Goal: Book appointment/travel/reservation

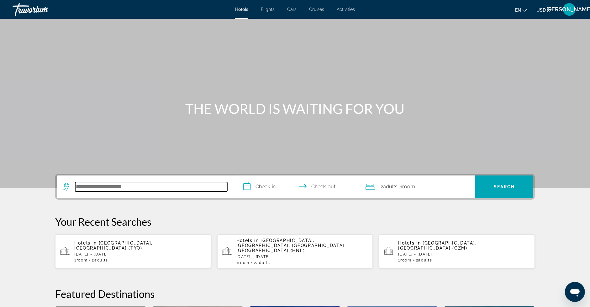
click at [113, 183] on input "Search hotel destination" at bounding box center [151, 186] width 152 height 9
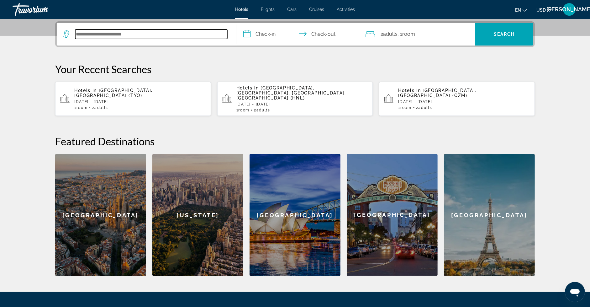
scroll to position [153, 0]
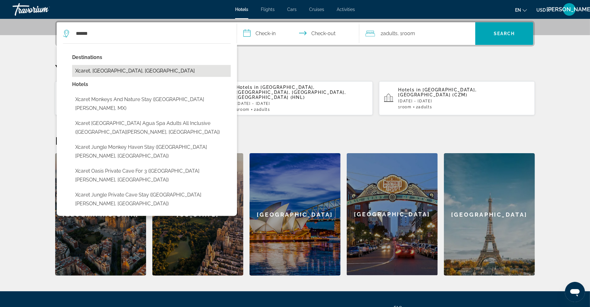
click at [127, 69] on button "Xcaret, Riviera Maya, Mexico" at bounding box center [151, 71] width 159 height 12
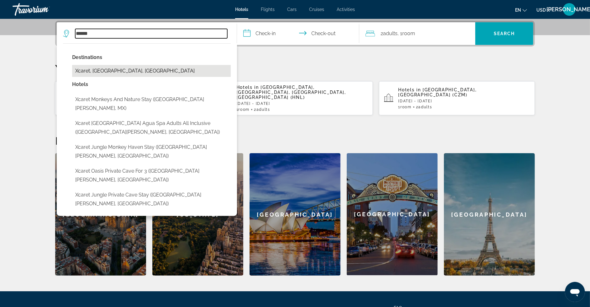
type input "**********"
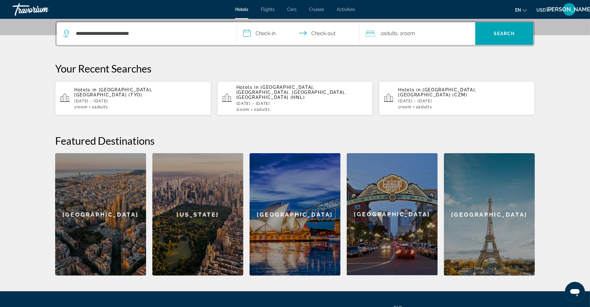
click at [271, 27] on input "**********" at bounding box center [299, 34] width 125 height 24
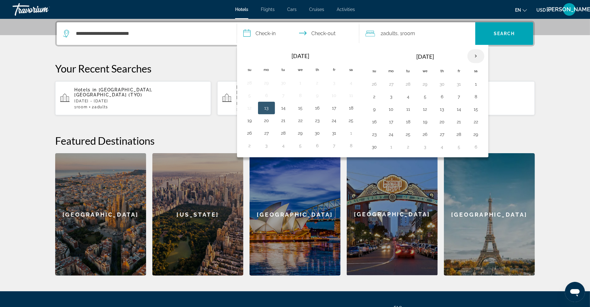
click at [472, 56] on th "Next month" at bounding box center [475, 56] width 17 height 14
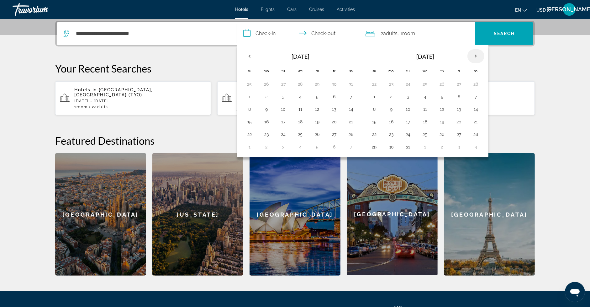
click at [472, 56] on th "Next month" at bounding box center [475, 56] width 17 height 14
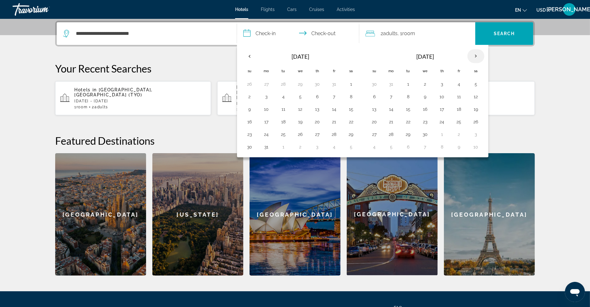
click at [472, 56] on th "Next month" at bounding box center [475, 56] width 17 height 14
click at [252, 58] on th "Previous month" at bounding box center [249, 56] width 17 height 14
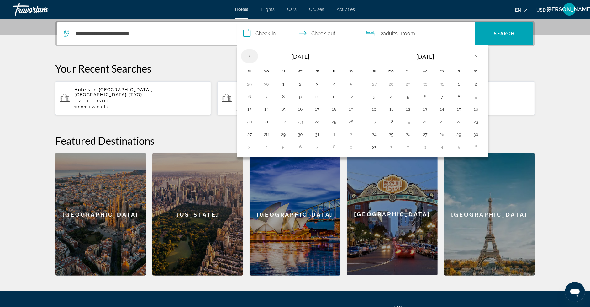
click at [252, 58] on th "Previous month" at bounding box center [249, 56] width 17 height 14
click at [317, 81] on button "1" at bounding box center [317, 84] width 10 height 9
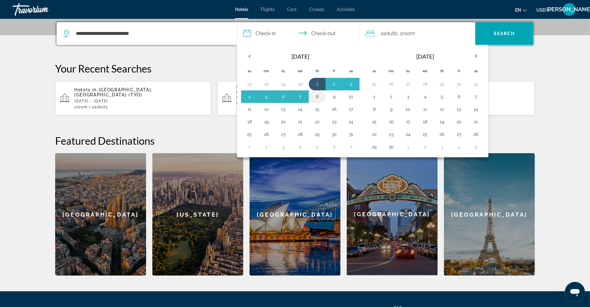
click at [317, 92] on button "8" at bounding box center [317, 96] width 10 height 9
type input "**********"
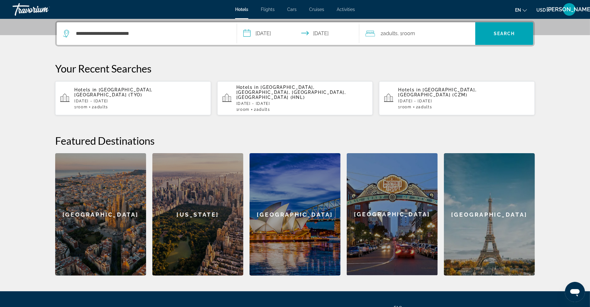
click at [408, 34] on span "Room" at bounding box center [408, 33] width 13 height 6
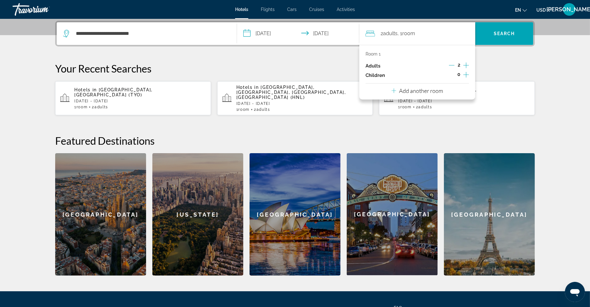
click at [464, 63] on icon "Increment adults" at bounding box center [466, 65] width 6 height 8
click at [468, 77] on icon "Increment children" at bounding box center [466, 75] width 6 height 8
click at [408, 91] on icon "Travelers: 3 adults, 1 child" at bounding box center [408, 92] width 3 height 2
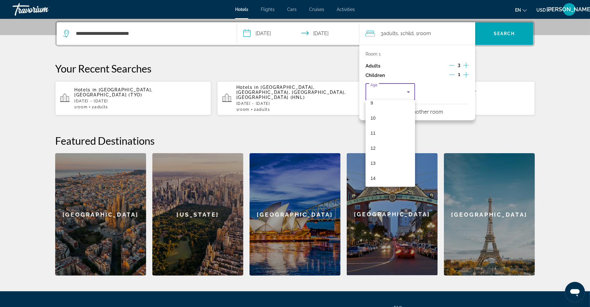
scroll to position [190, 0]
click at [396, 116] on mat-option "13" at bounding box center [390, 116] width 50 height 15
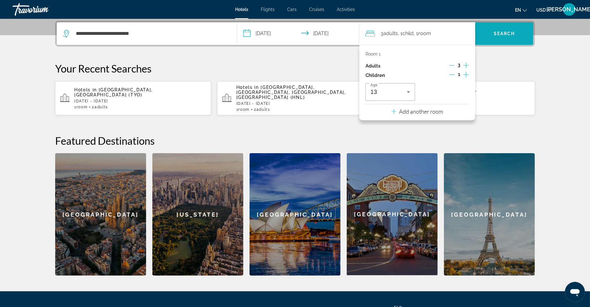
click at [505, 35] on span "Search" at bounding box center [504, 33] width 21 height 5
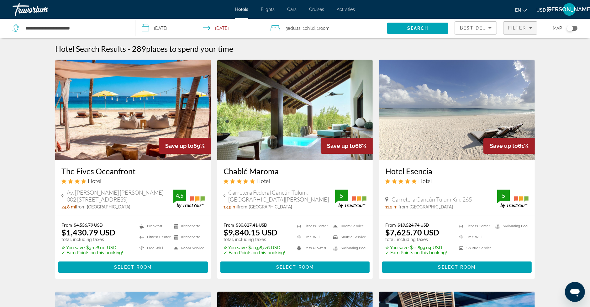
click at [519, 29] on span "Filter" at bounding box center [517, 27] width 18 height 5
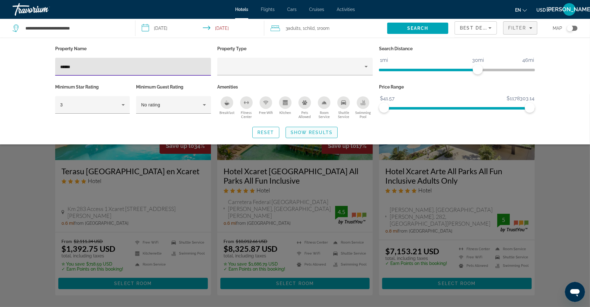
type input "******"
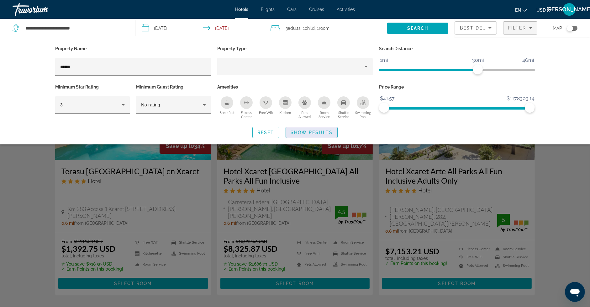
click at [326, 134] on span "Show Results" at bounding box center [312, 132] width 42 height 5
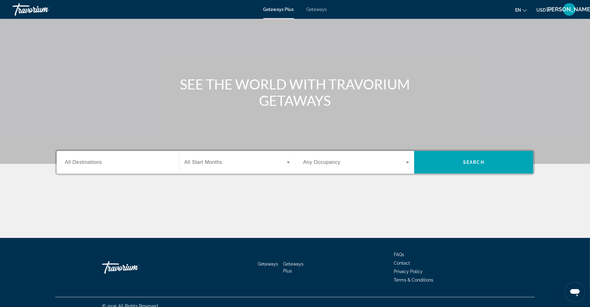
click at [81, 161] on span "All Destinations" at bounding box center [83, 161] width 37 height 5
click at [81, 161] on input "Destination All Destinations" at bounding box center [118, 163] width 106 height 8
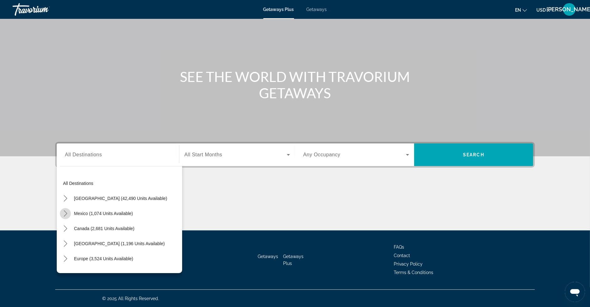
click at [65, 211] on icon "Toggle Mexico (1,074 units available) submenu" at bounding box center [65, 213] width 3 height 6
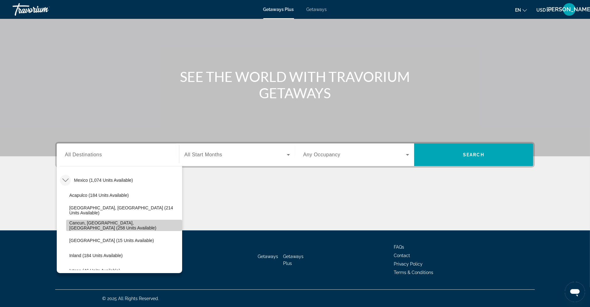
click at [81, 222] on span "Cancun, [GEOGRAPHIC_DATA], [GEOGRAPHIC_DATA] (258 units available)" at bounding box center [124, 225] width 110 height 10
type input "**********"
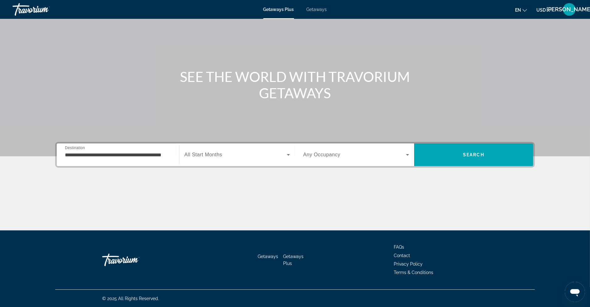
click at [202, 149] on div "Search widget" at bounding box center [237, 155] width 106 height 18
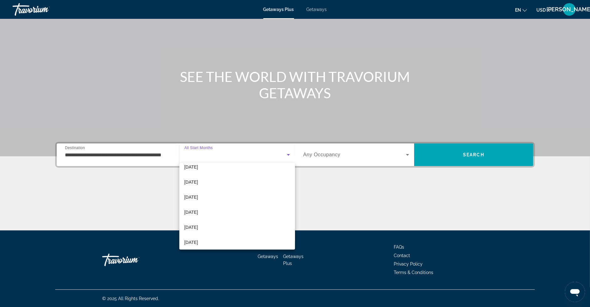
scroll to position [129, 0]
click at [207, 235] on mat-option "[DATE]" at bounding box center [237, 239] width 116 height 15
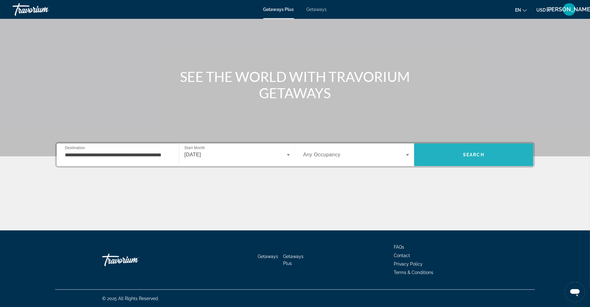
click at [465, 147] on span "Search" at bounding box center [473, 154] width 119 height 15
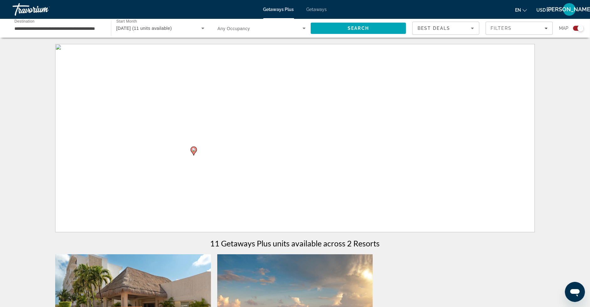
click at [318, 9] on span "Getaways" at bounding box center [317, 9] width 20 height 5
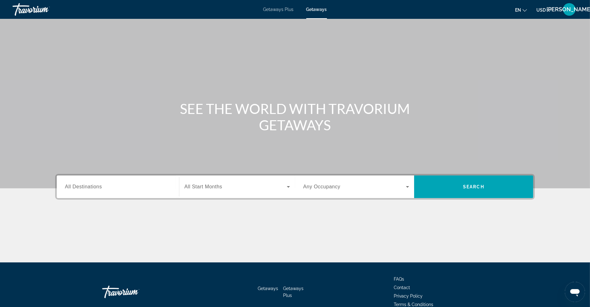
click at [84, 187] on span "All Destinations" at bounding box center [83, 186] width 37 height 5
click at [84, 187] on input "Destination All Destinations" at bounding box center [118, 187] width 106 height 8
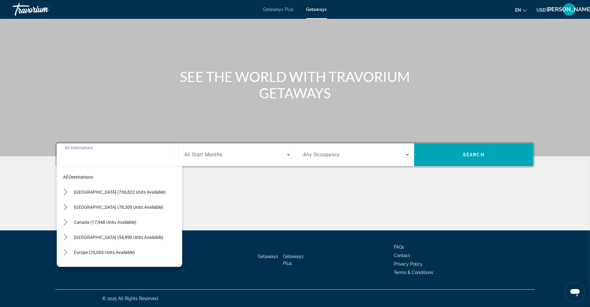
scroll to position [32, 0]
click at [66, 206] on icon "Toggle Mexico (78,300 units available) submenu" at bounding box center [65, 207] width 3 height 6
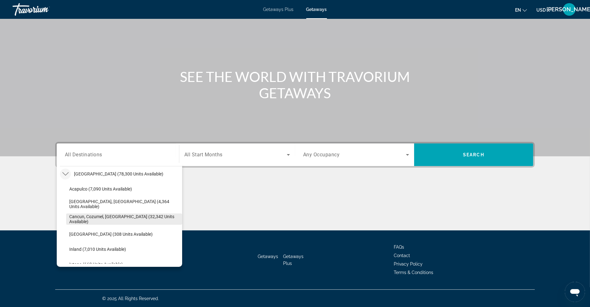
click at [89, 219] on span "Cancun, Cozumel, [GEOGRAPHIC_DATA] (32,342 units available)" at bounding box center [124, 219] width 110 height 10
type input "**********"
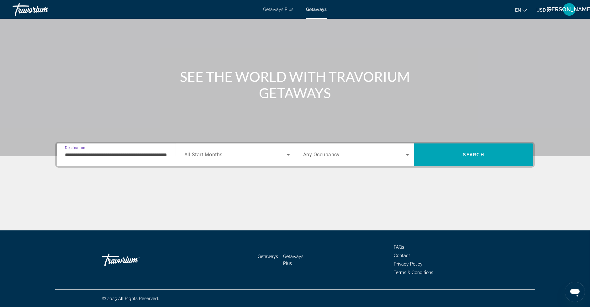
click at [197, 158] on div "Search widget" at bounding box center [237, 155] width 106 height 18
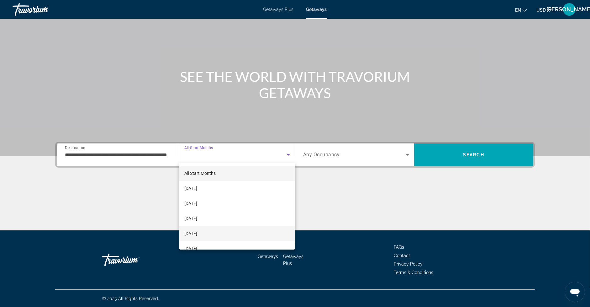
scroll to position [129, 0]
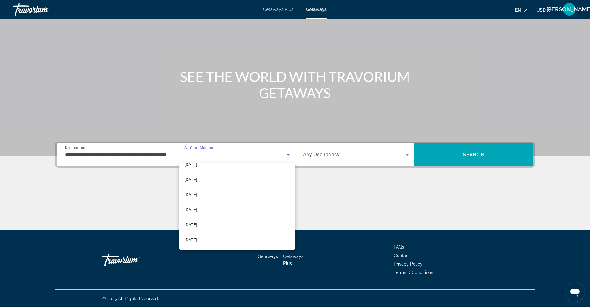
click at [197, 237] on span "[DATE]" at bounding box center [190, 240] width 13 height 8
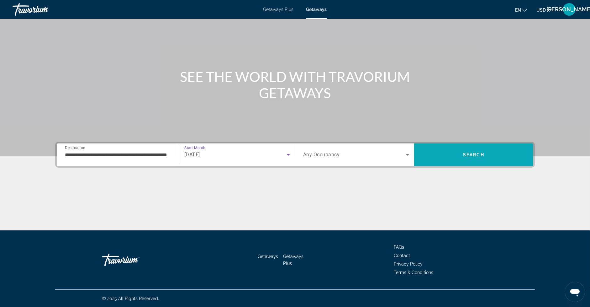
click at [477, 158] on span "Search" at bounding box center [473, 154] width 119 height 15
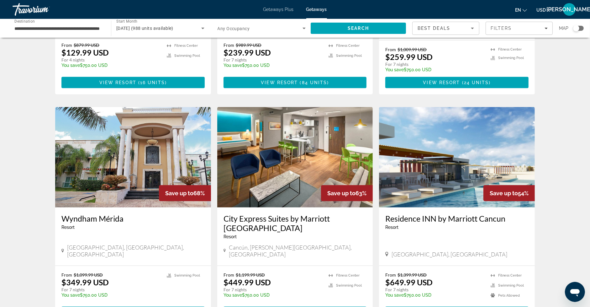
scroll to position [735, 0]
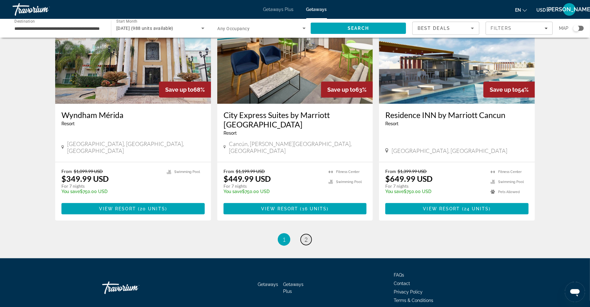
click at [308, 234] on link "page 2" at bounding box center [306, 239] width 11 height 11
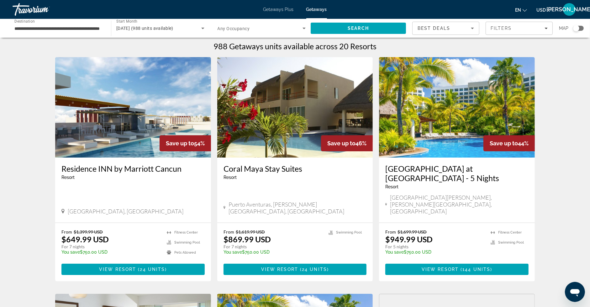
scroll to position [5, 0]
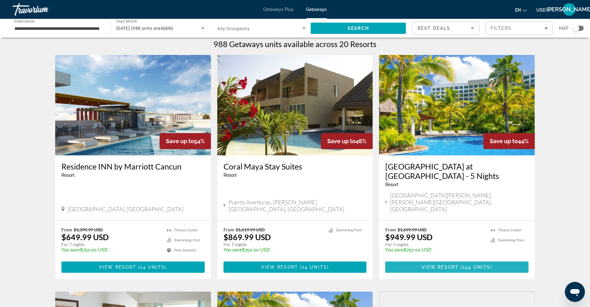
click at [449, 264] on span "View Resort" at bounding box center [440, 266] width 37 height 5
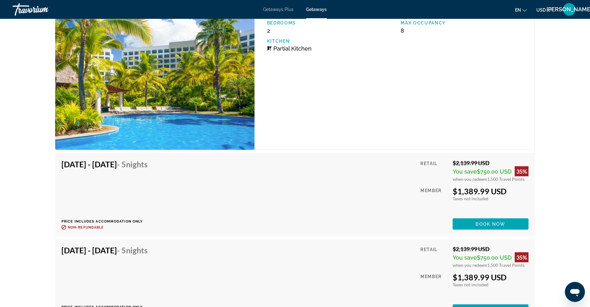
scroll to position [3688, 0]
